Goal: Navigation & Orientation: Find specific page/section

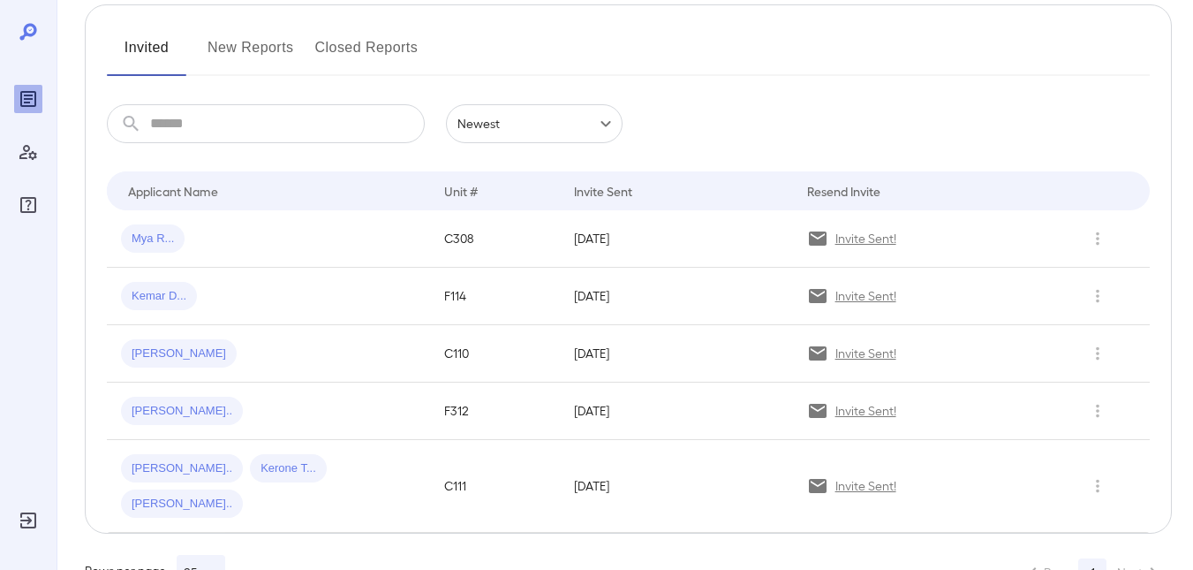
scroll to position [235, 0]
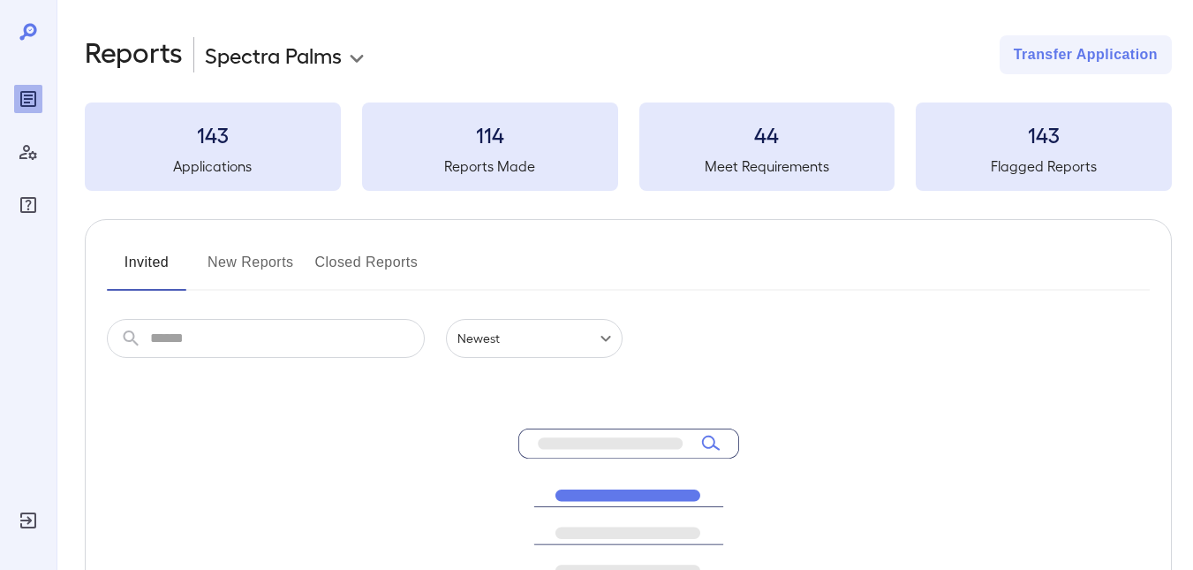
scroll to position [235, 0]
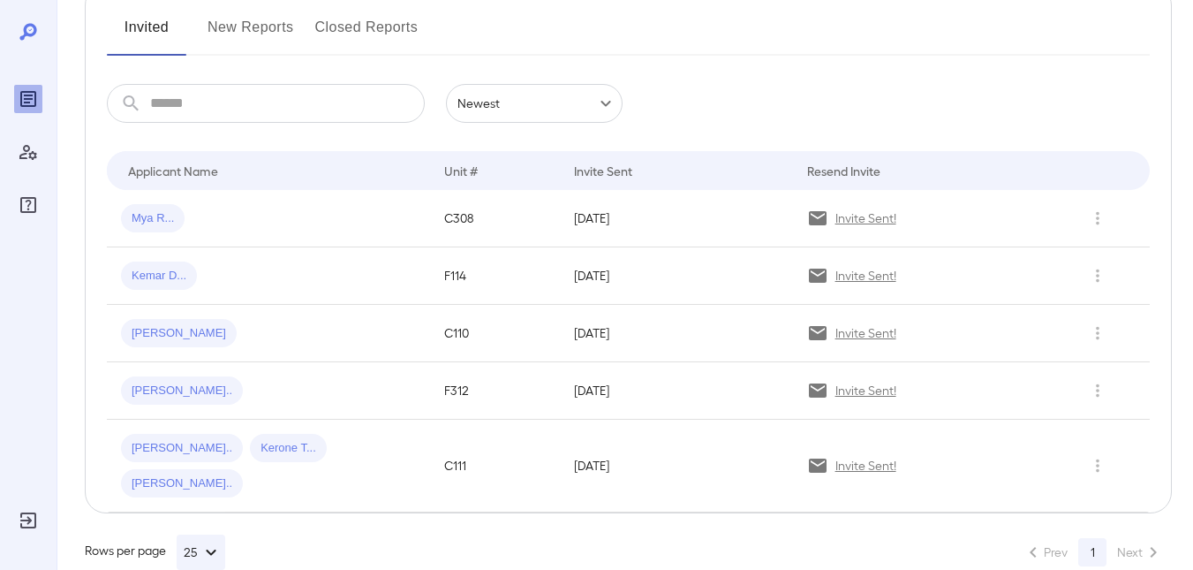
drag, startPoint x: 238, startPoint y: 27, endPoint x: 247, endPoint y: 26, distance: 9.9
click at [238, 27] on button "New Reports" at bounding box center [251, 34] width 87 height 42
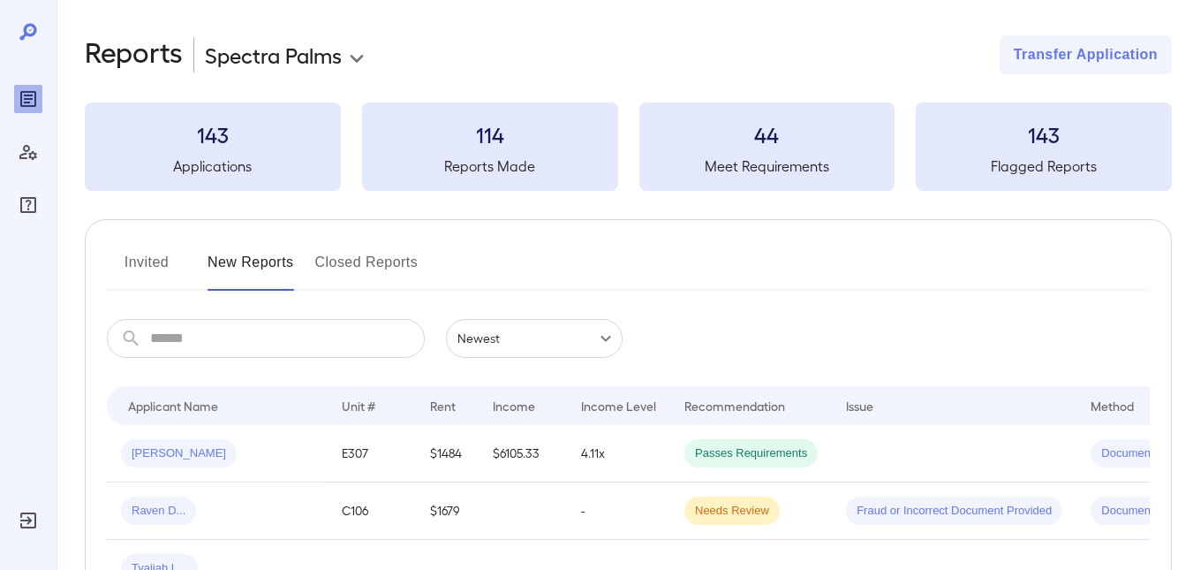
drag, startPoint x: 137, startPoint y: 266, endPoint x: 283, endPoint y: 242, distance: 147.7
click at [137, 266] on button "Invited" at bounding box center [147, 269] width 80 height 42
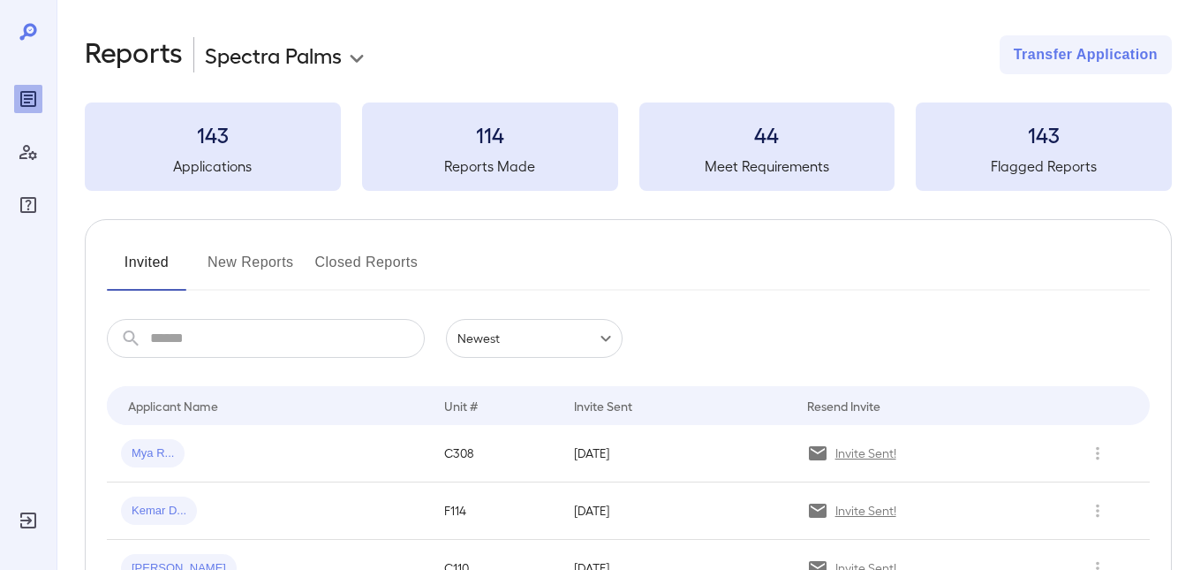
drag, startPoint x: 246, startPoint y: 264, endPoint x: 257, endPoint y: 257, distance: 13.5
click at [246, 264] on button "New Reports" at bounding box center [251, 269] width 87 height 42
